Goal: Task Accomplishment & Management: Use online tool/utility

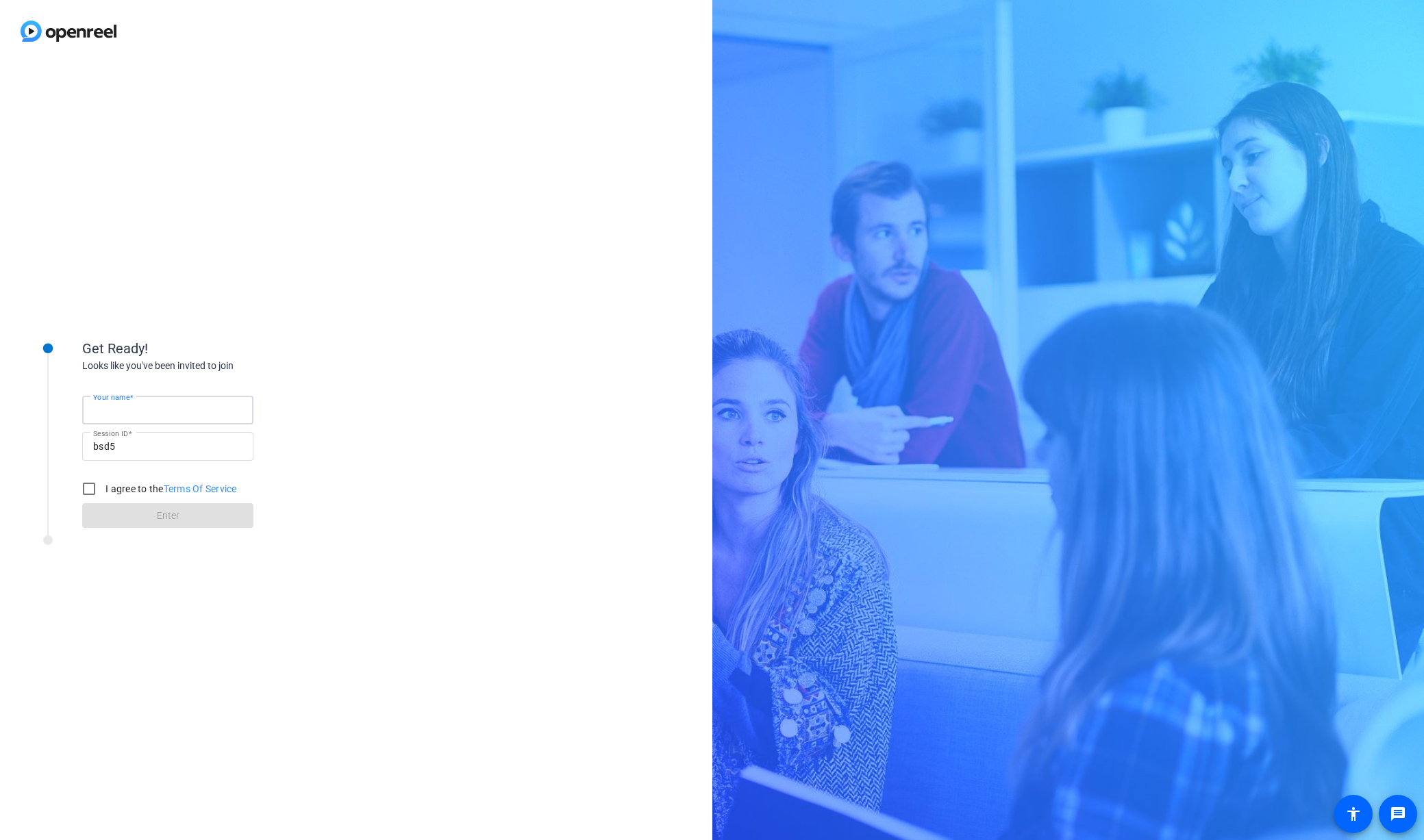
click at [204, 415] on input "Your name" at bounding box center [167, 410] width 149 height 17
type input "[PERSON_NAME]"
drag, startPoint x: 88, startPoint y: 488, endPoint x: 107, endPoint y: 497, distance: 21.0
click at [88, 488] on input "I agree to the Terms Of Service" at bounding box center [89, 489] width 28 height 28
checkbox input "true"
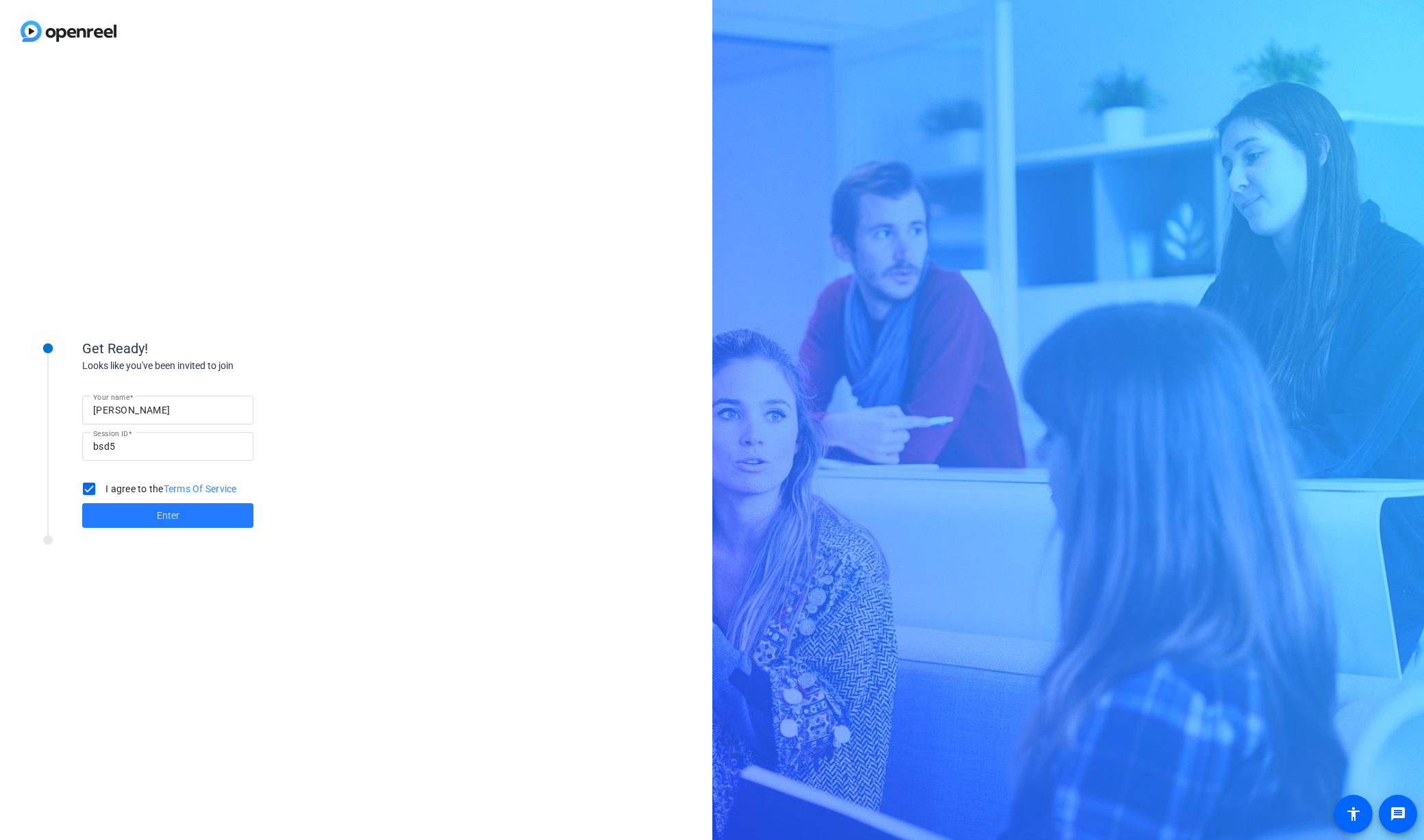
click at [164, 519] on span "Enter" at bounding box center [167, 516] width 22 height 15
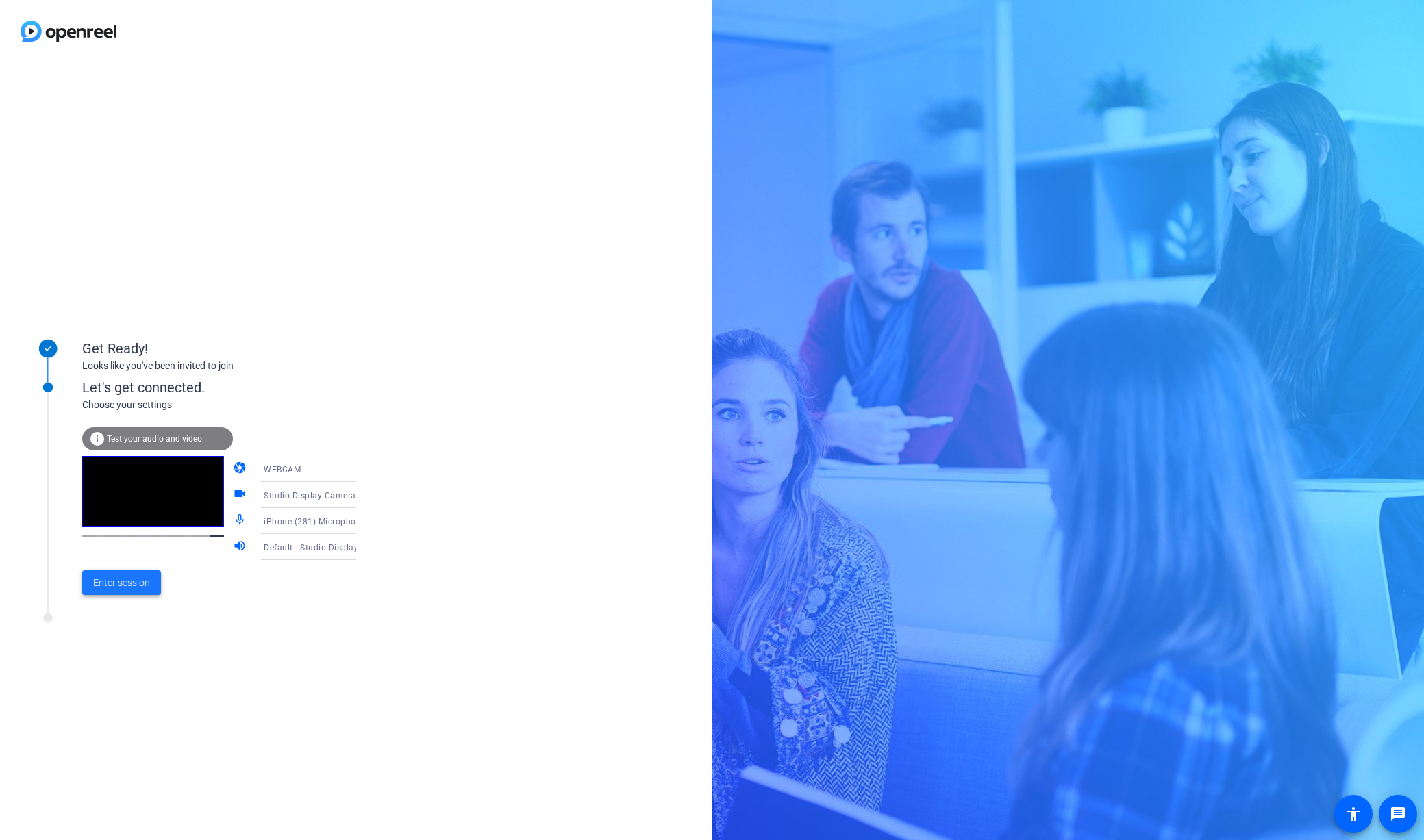
click at [131, 586] on span "Enter session" at bounding box center [121, 583] width 56 height 15
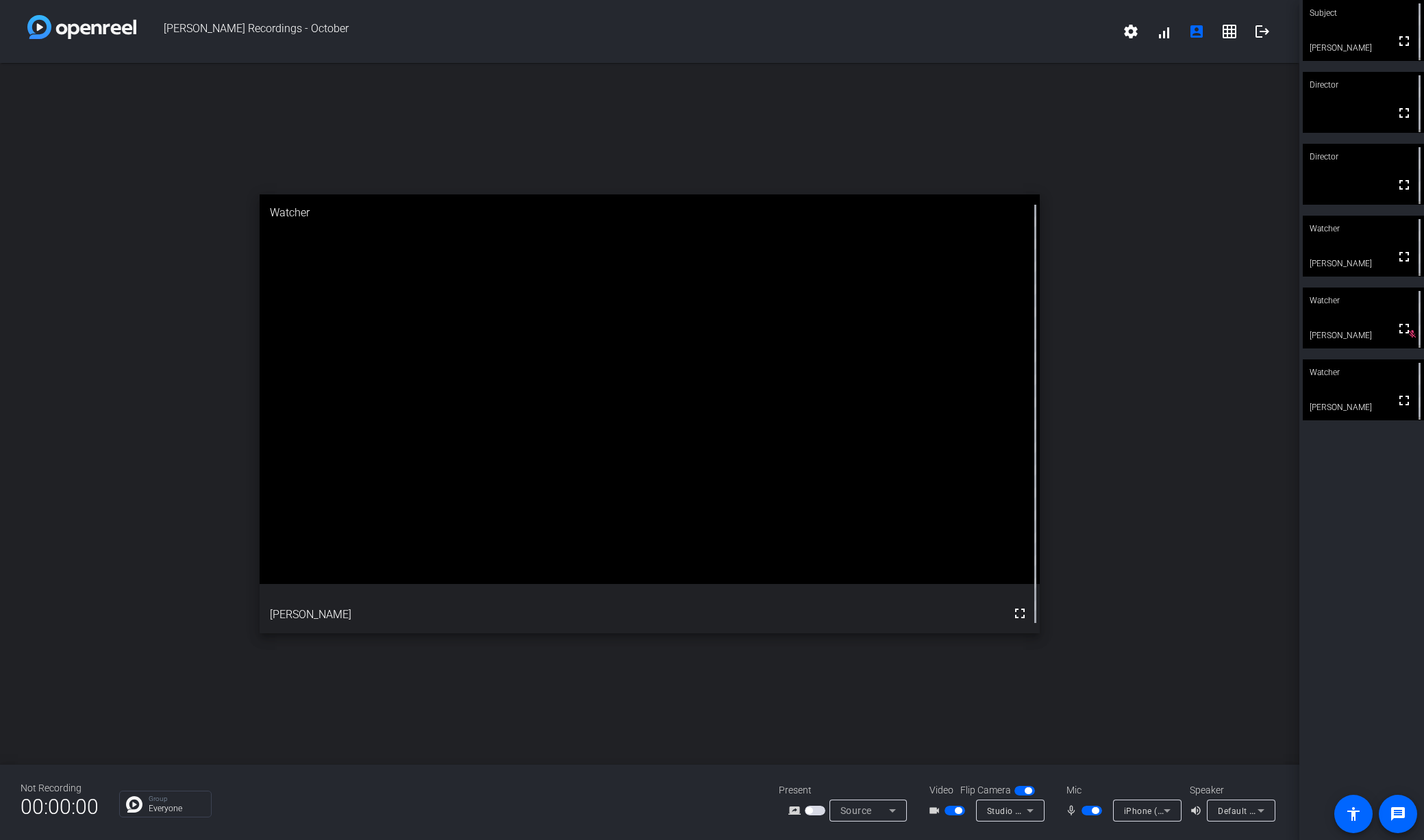
click at [423, 797] on div "Group Everyone" at bounding box center [439, 804] width 639 height 27
click at [1171, 809] on icon at bounding box center [1167, 810] width 17 height 17
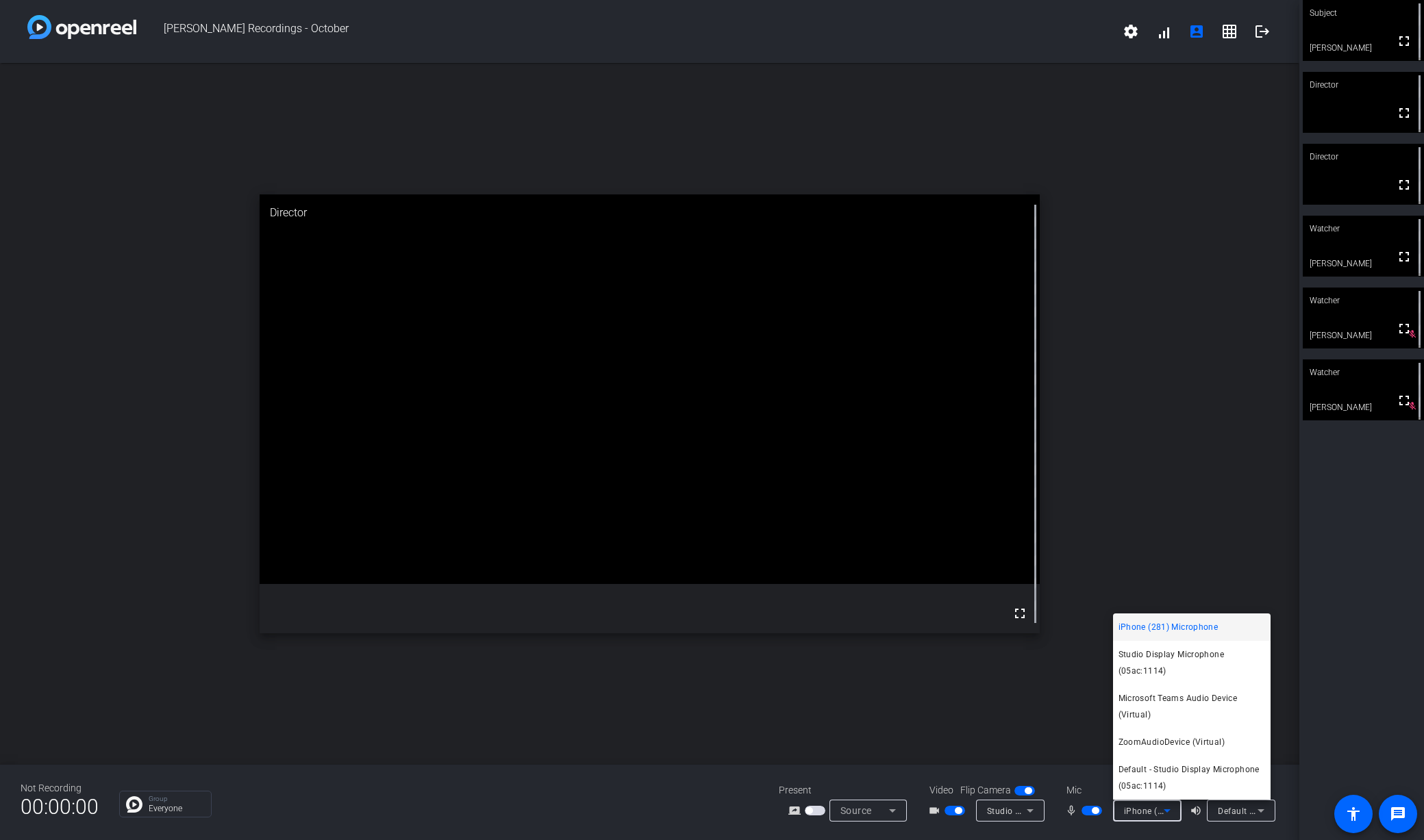
click at [565, 815] on div at bounding box center [712, 420] width 1424 height 840
